Goal: Task Accomplishment & Management: Manage account settings

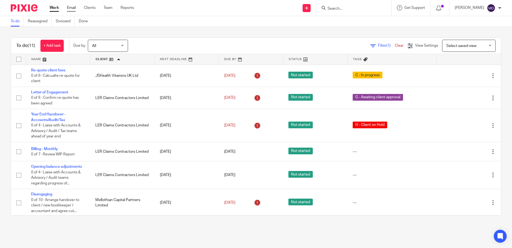
click at [72, 8] on link "Email" at bounding box center [71, 7] width 9 height 5
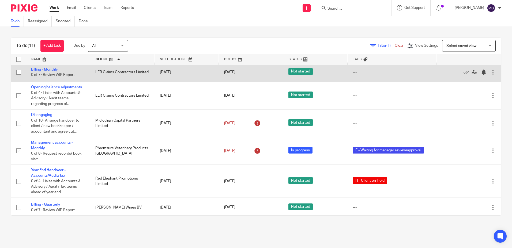
scroll to position [80, 0]
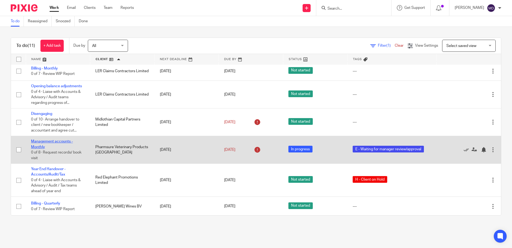
click at [39, 141] on link "Management accounts - Monthly" at bounding box center [52, 143] width 42 height 9
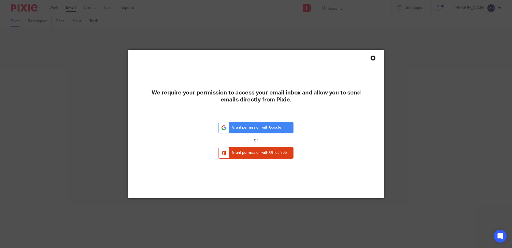
click at [371, 58] on div "Close this dialog window" at bounding box center [373, 57] width 5 height 5
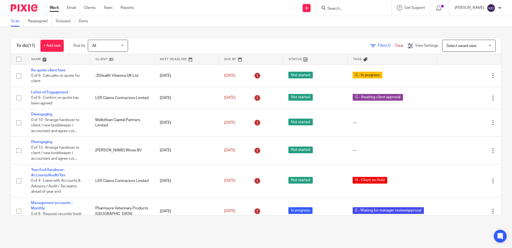
click at [360, 9] on input "Search" at bounding box center [351, 8] width 48 height 5
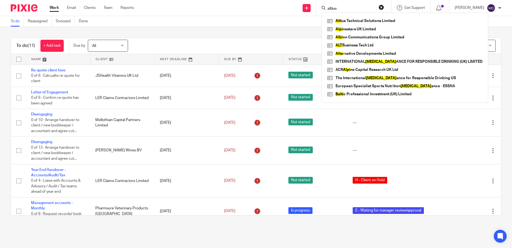
type input "altius"
click button "submit" at bounding box center [0, 0] width 0 height 0
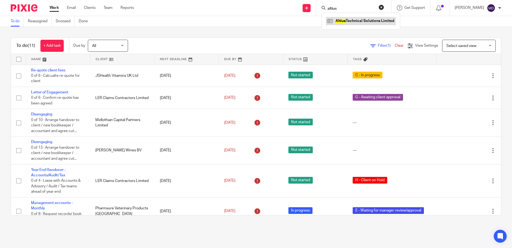
click at [359, 17] on link at bounding box center [361, 21] width 70 height 8
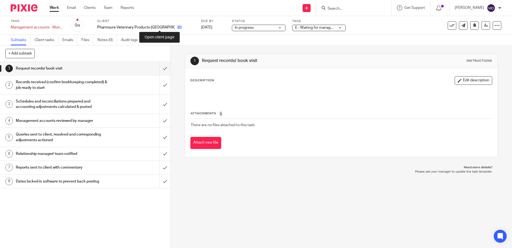
click at [178, 27] on icon at bounding box center [180, 27] width 4 height 4
